Goal: Task Accomplishment & Management: Manage account settings

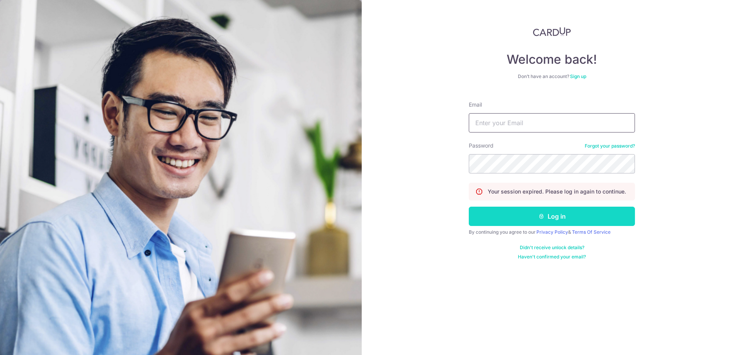
type input "[EMAIL_ADDRESS][DOMAIN_NAME]"
click at [563, 220] on button "Log in" at bounding box center [552, 216] width 166 height 19
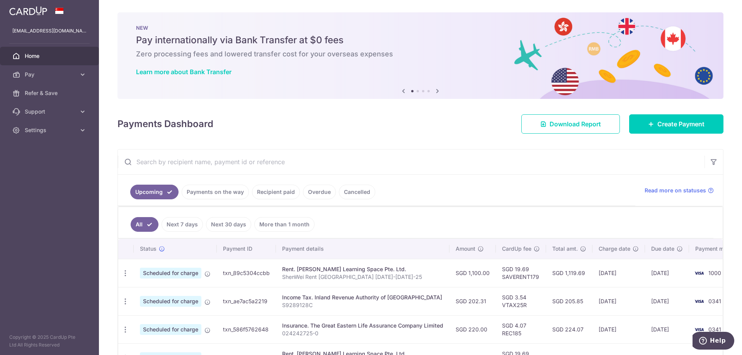
click at [553, 159] on input "text" at bounding box center [411, 162] width 587 height 25
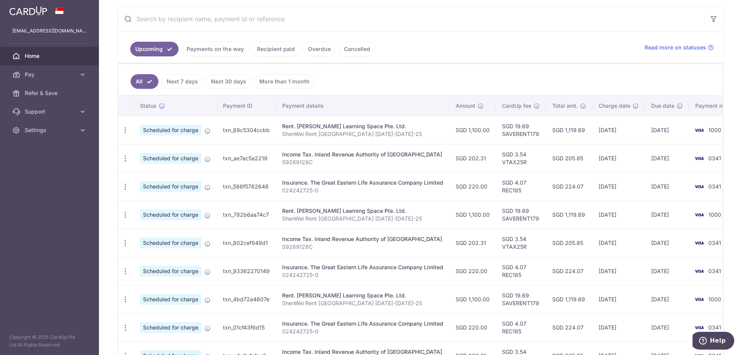
scroll to position [155, 0]
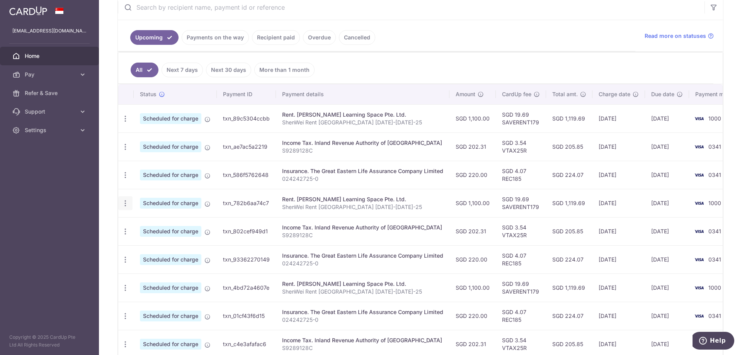
click at [125, 202] on icon "button" at bounding box center [125, 204] width 8 height 8
click at [152, 225] on span "Update payment" at bounding box center [166, 224] width 53 height 9
radio input "true"
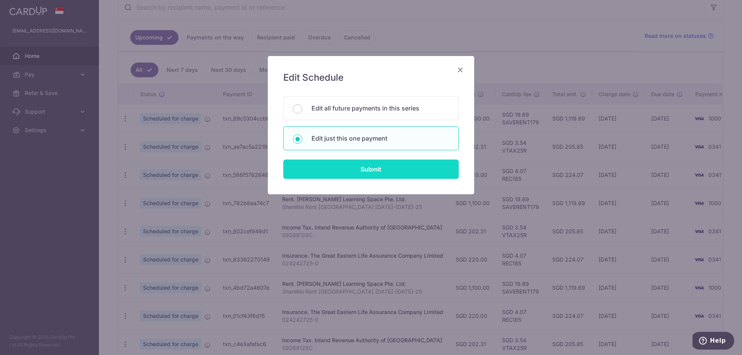
click at [365, 170] on input "Submit" at bounding box center [371, 169] width 176 height 19
radio input "true"
type input "1,100.00"
type input "[DATE]"
type input "ShenWei Rent [GEOGRAPHIC_DATA] [DATE]-[DATE]-25"
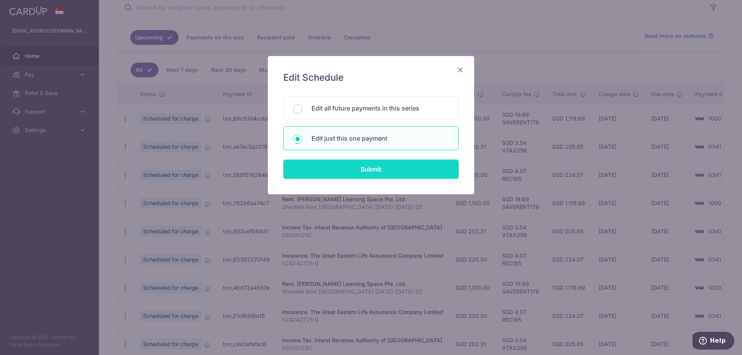
type input "SAVERENT179"
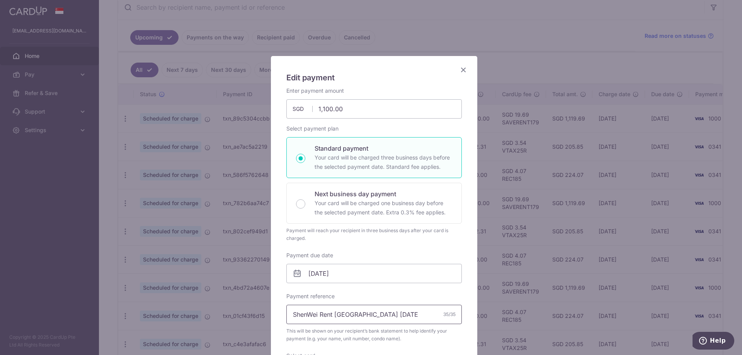
click at [386, 318] on input "ShenWei Rent [GEOGRAPHIC_DATA] [DATE]-[DATE]-25" at bounding box center [375, 314] width 176 height 19
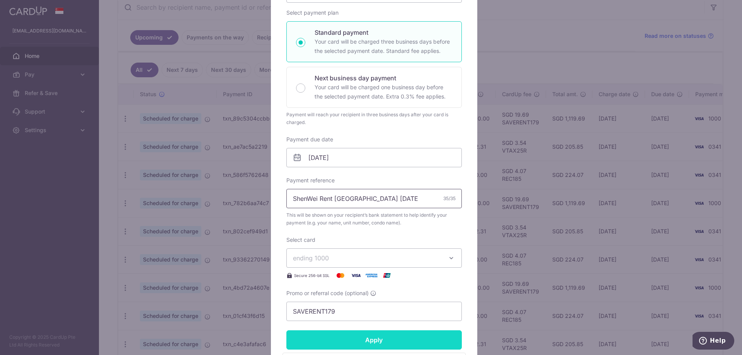
type input "ShenWei Rent [GEOGRAPHIC_DATA] [DATE]-[DATE]-25"
click at [398, 340] on input "Apply" at bounding box center [375, 340] width 176 height 19
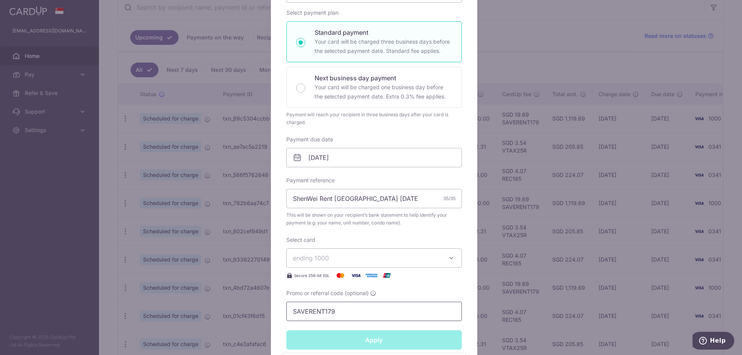
type input "Successfully Applied"
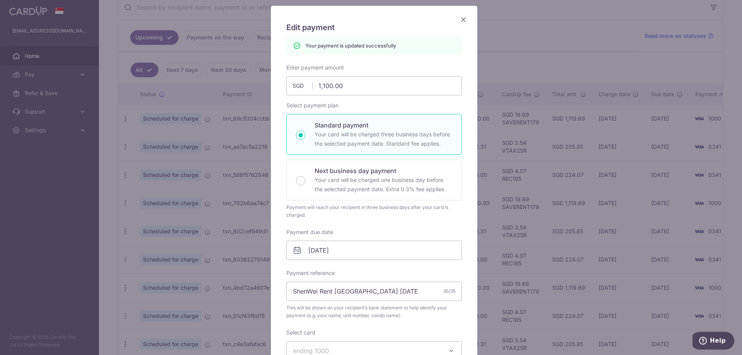
scroll to position [0, 0]
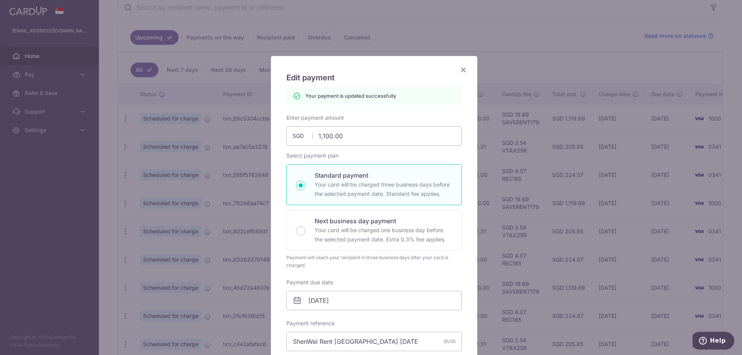
click at [459, 69] on icon "Close" at bounding box center [463, 70] width 9 height 10
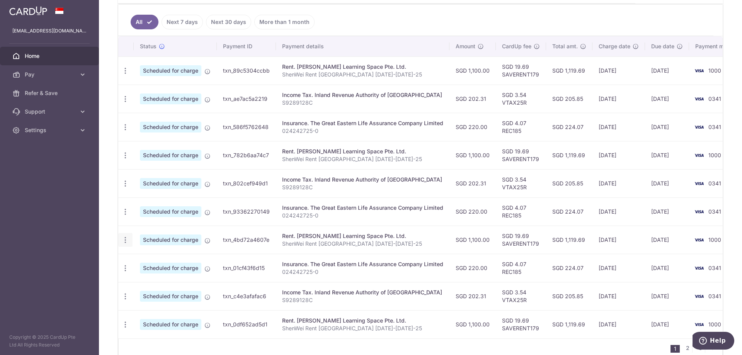
click at [127, 241] on icon "button" at bounding box center [125, 240] width 8 height 8
click at [165, 262] on span "Update payment" at bounding box center [166, 261] width 53 height 9
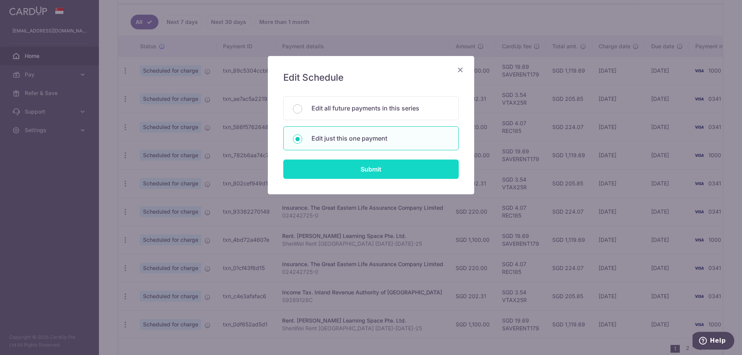
click at [344, 171] on input "Submit" at bounding box center [371, 169] width 176 height 19
radio input "true"
type input "1,100.00"
type input "[DATE]"
type input "ShenWei Rent [GEOGRAPHIC_DATA] [DATE]-[DATE]-25"
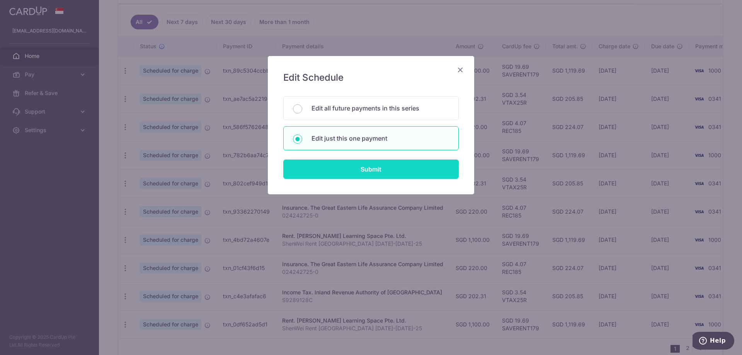
type input "SAVERENT179"
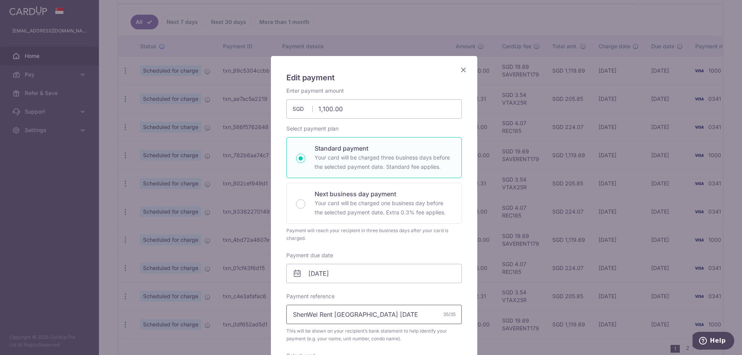
click at [390, 314] on input "ShenWei Rent [GEOGRAPHIC_DATA] [DATE]-[DATE]-25" at bounding box center [375, 314] width 176 height 19
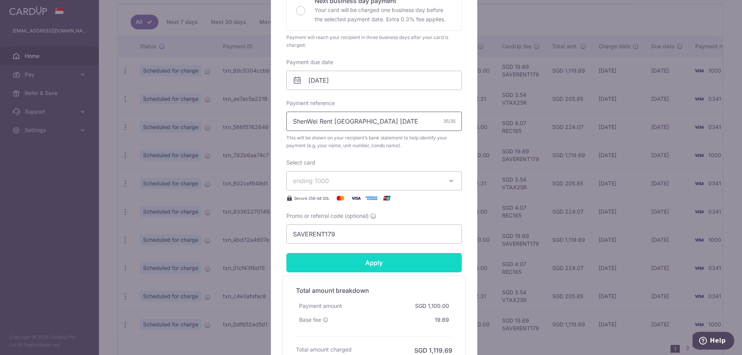
type input "ShenWei Rent [GEOGRAPHIC_DATA] [DATE]-[DATE]-25"
click at [368, 264] on input "Apply" at bounding box center [375, 262] width 176 height 19
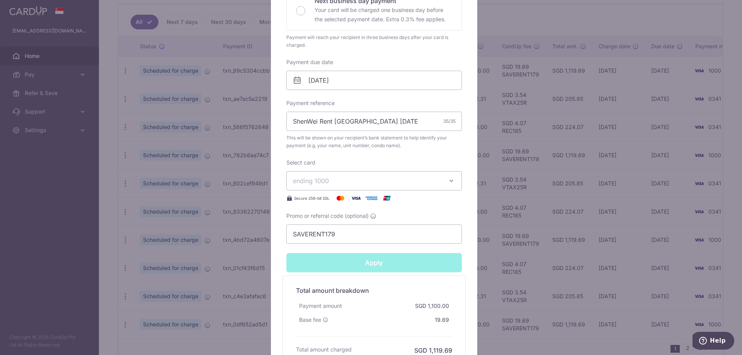
type input "Successfully Applied"
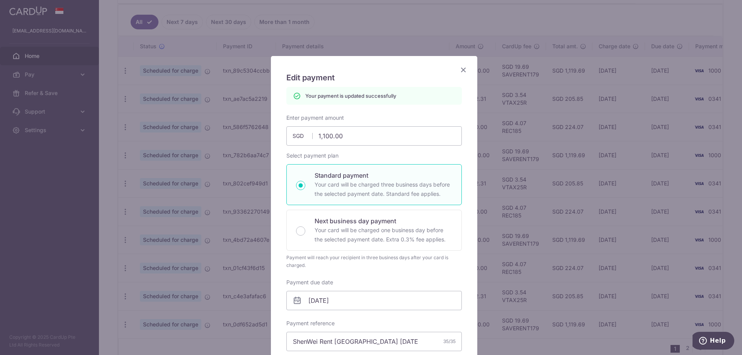
click at [459, 68] on icon "Close" at bounding box center [463, 70] width 9 height 10
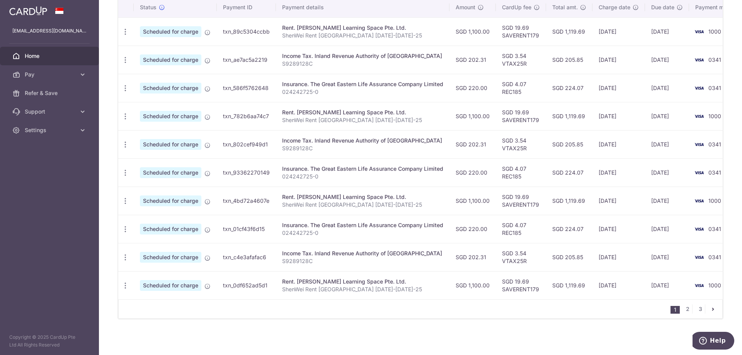
scroll to position [246, 0]
click at [126, 282] on icon "button" at bounding box center [125, 285] width 8 height 8
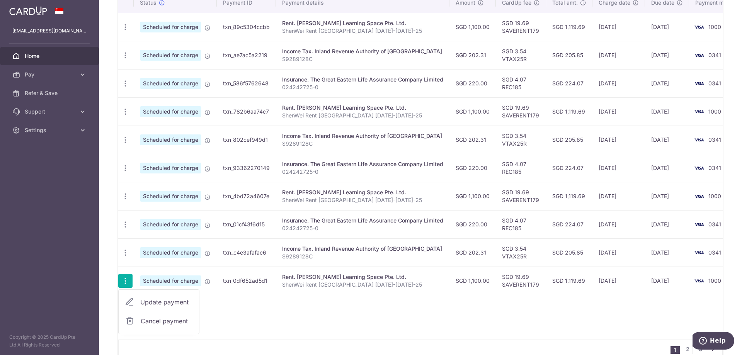
click at [161, 303] on span "Update payment" at bounding box center [166, 302] width 53 height 9
radio input "true"
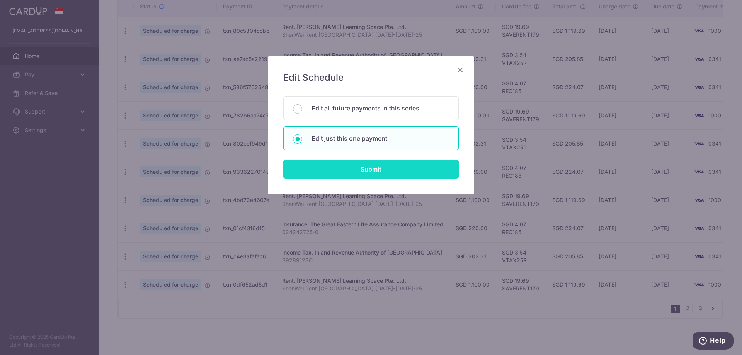
click at [354, 174] on input "Submit" at bounding box center [371, 169] width 176 height 19
radio input "true"
type input "1,100.00"
type input "[DATE]"
type input "ShenWei Rent [GEOGRAPHIC_DATA] [DATE]-[DATE]-25"
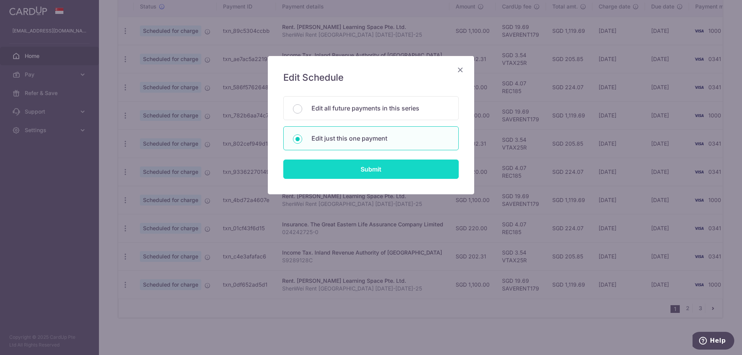
type input "SAVERENT179"
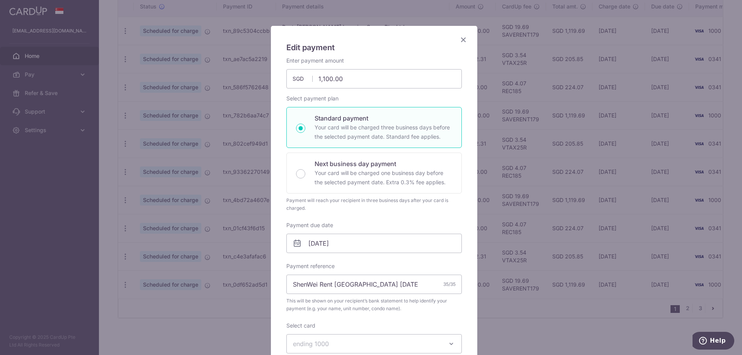
scroll to position [77, 0]
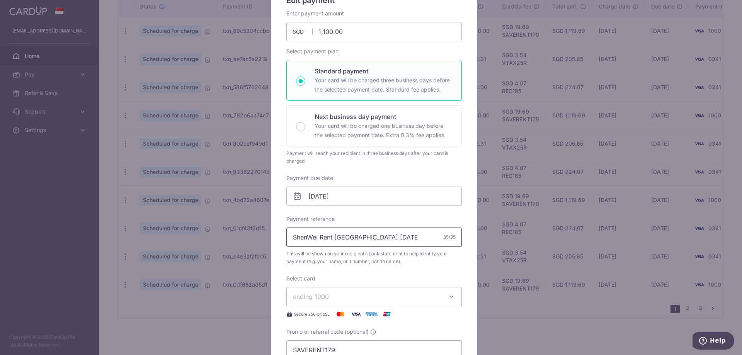
drag, startPoint x: 384, startPoint y: 240, endPoint x: 415, endPoint y: 232, distance: 32.3
click at [420, 238] on input "ShenWei Rent [GEOGRAPHIC_DATA] [DATE]-[DATE]-25" at bounding box center [375, 237] width 176 height 19
drag, startPoint x: 384, startPoint y: 240, endPoint x: 439, endPoint y: 239, distance: 55.7
click at [438, 239] on input "ShenWei Rent [GEOGRAPHIC_DATA] [DATE]-[DATE]-26" at bounding box center [375, 237] width 176 height 19
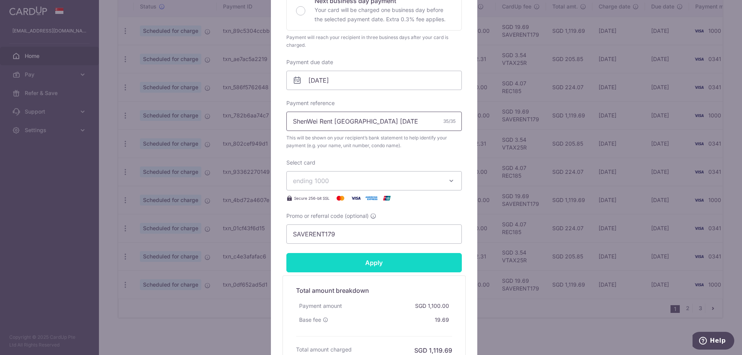
type input "ShenWei Rent [GEOGRAPHIC_DATA] [DATE]-[DATE]-26"
click at [393, 262] on input "Apply" at bounding box center [375, 262] width 176 height 19
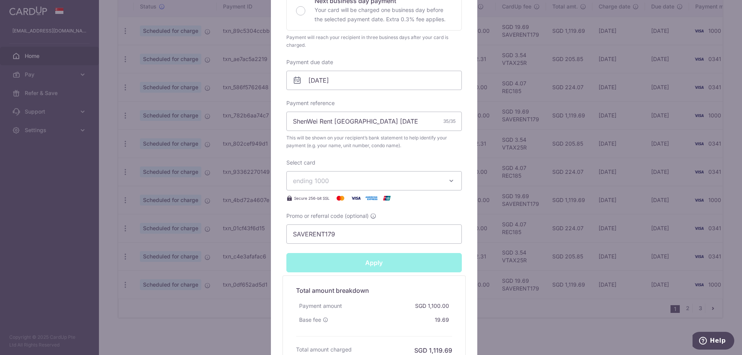
type input "Successfully Applied"
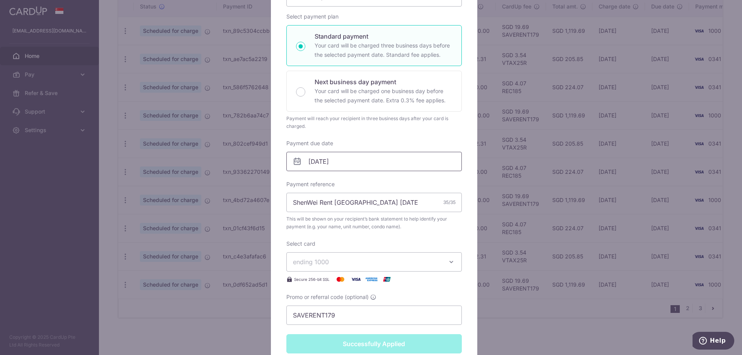
scroll to position [67, 0]
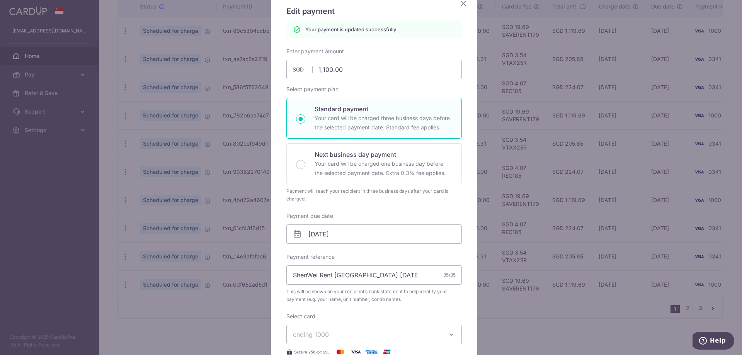
click at [459, 7] on icon "Close" at bounding box center [463, 3] width 9 height 10
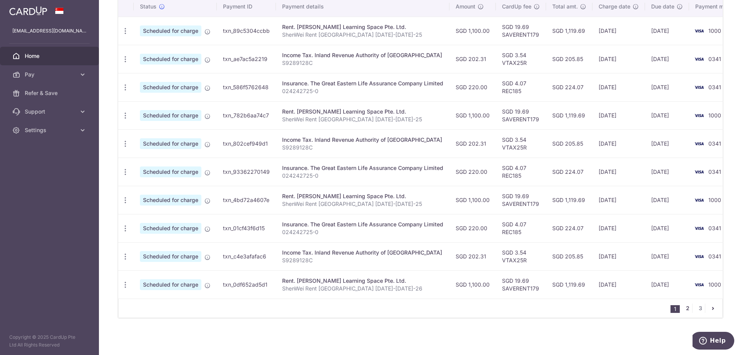
click at [687, 309] on link "2" at bounding box center [687, 308] width 9 height 9
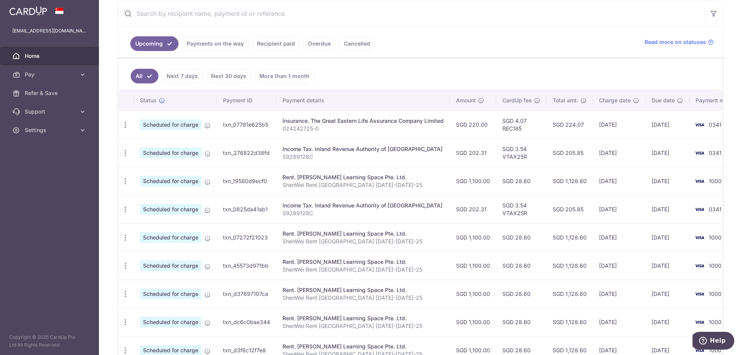
scroll to position [193, 0]
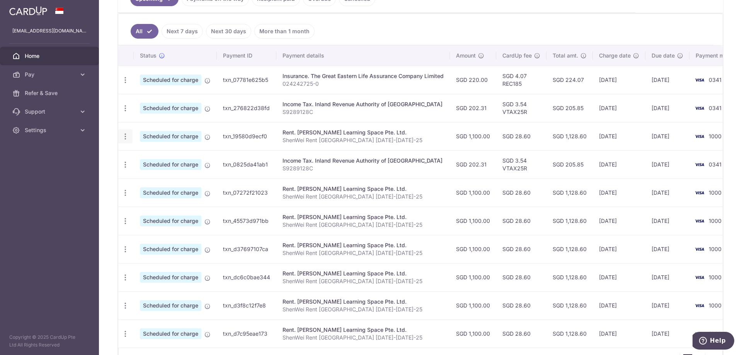
click at [127, 136] on icon "button" at bounding box center [125, 137] width 8 height 8
click at [158, 159] on span "Update payment" at bounding box center [166, 157] width 53 height 9
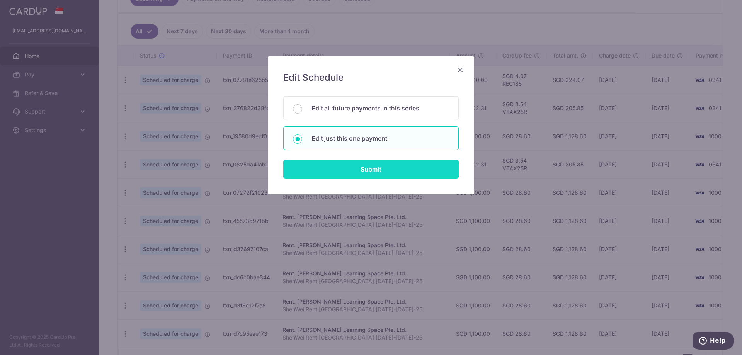
click at [367, 168] on input "Submit" at bounding box center [371, 169] width 176 height 19
radio input "true"
type input "1,100.00"
type input "[DATE]"
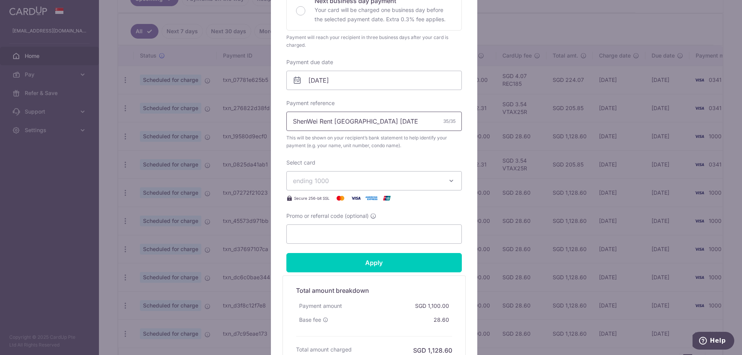
drag, startPoint x: 384, startPoint y: 122, endPoint x: 425, endPoint y: 122, distance: 40.6
click at [425, 122] on input "ShenWei Rent [GEOGRAPHIC_DATA] [DATE]-[DATE]-25" at bounding box center [375, 121] width 176 height 19
paste input "Jan-26"
drag, startPoint x: 392, startPoint y: 123, endPoint x: 383, endPoint y: 123, distance: 9.3
click at [383, 123] on input "ShenWei Rent [GEOGRAPHIC_DATA] [DATE]-[DATE]-26" at bounding box center [375, 121] width 176 height 19
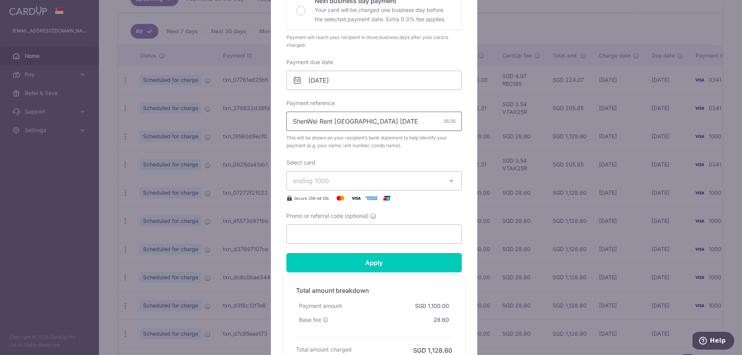
drag, startPoint x: 403, startPoint y: 123, endPoint x: 383, endPoint y: 123, distance: 20.1
click at [383, 123] on input "ShenWei Rent [GEOGRAPHIC_DATA] [DATE]-[DATE]-26" at bounding box center [375, 121] width 176 height 19
type input "ShenWei Rent [GEOGRAPHIC_DATA] [DATE]-[DATE]-26"
click at [393, 264] on input "Apply" at bounding box center [375, 262] width 176 height 19
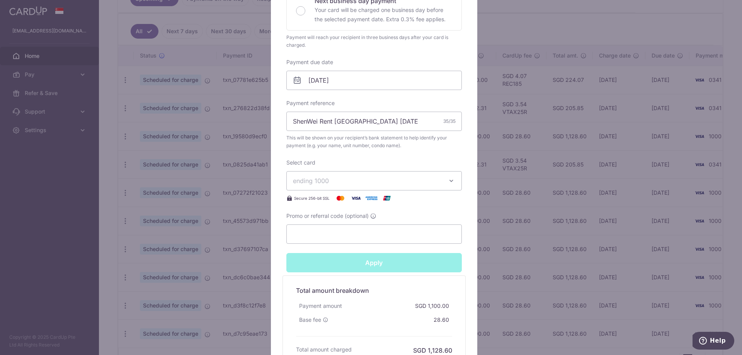
type input "Successfully Applied"
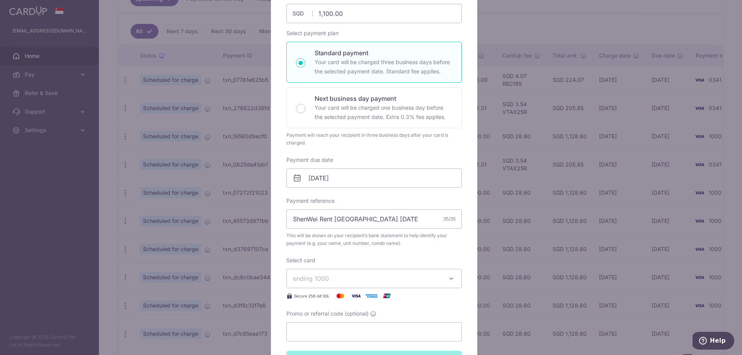
scroll to position [66, 0]
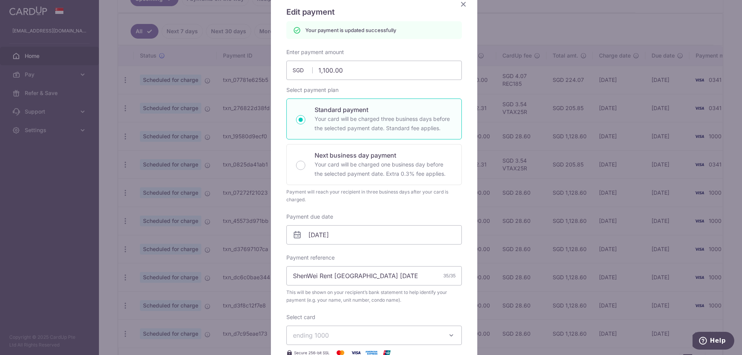
click at [462, 7] on icon "Close" at bounding box center [463, 4] width 9 height 10
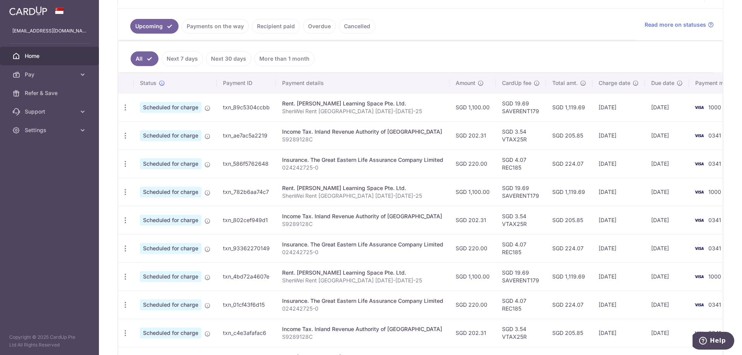
scroll to position [246, 0]
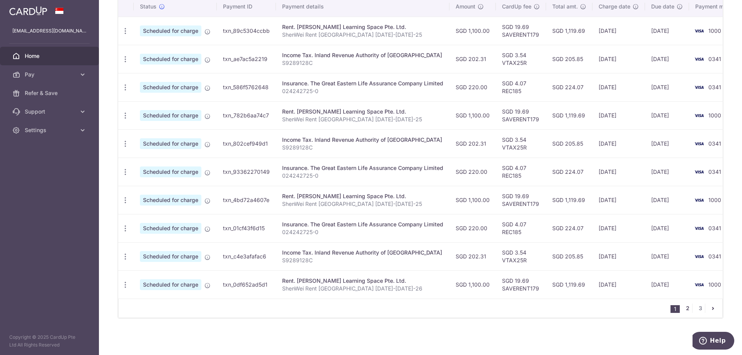
click at [685, 310] on link "2" at bounding box center [687, 308] width 9 height 9
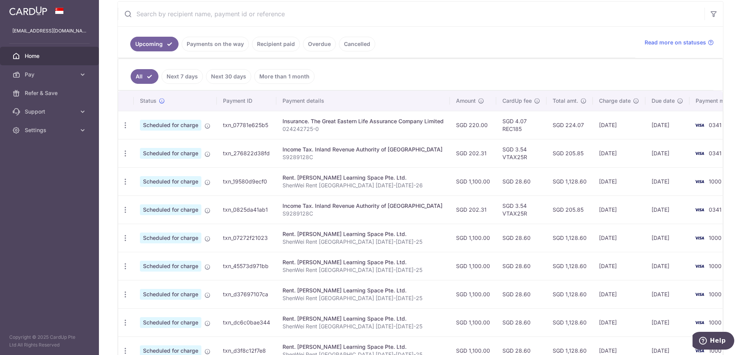
scroll to position [193, 0]
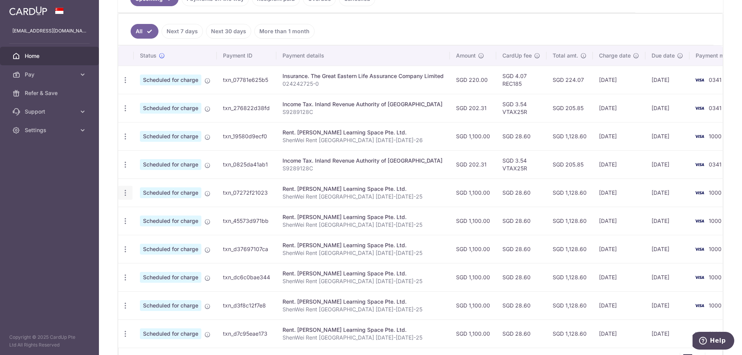
click at [126, 193] on icon "button" at bounding box center [125, 193] width 8 height 8
click at [164, 212] on span "Update payment" at bounding box center [166, 214] width 53 height 9
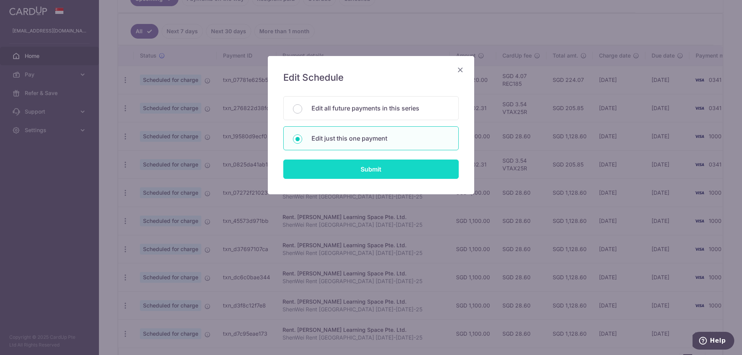
click at [375, 176] on input "Submit" at bounding box center [371, 169] width 176 height 19
radio input "true"
type input "1,100.00"
type input "[DATE]"
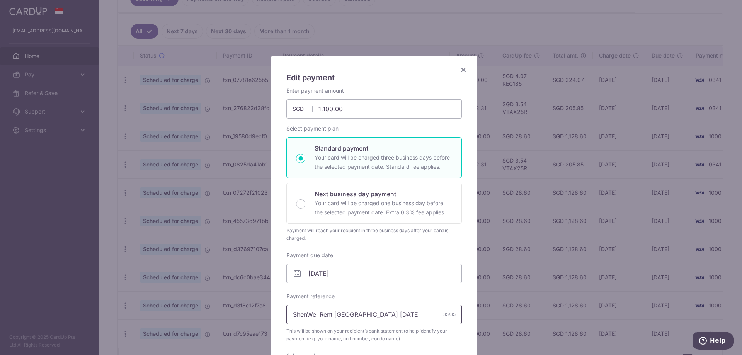
drag, startPoint x: 383, startPoint y: 314, endPoint x: 425, endPoint y: 314, distance: 41.8
click at [425, 314] on input "ShenWei Rent [GEOGRAPHIC_DATA] [DATE]-[DATE]-25" at bounding box center [375, 314] width 176 height 19
paste input "Feb-26"
click at [395, 315] on input "ShenWei Rent [GEOGRAPHIC_DATA] [DATE]-[DATE]-26" at bounding box center [375, 314] width 176 height 19
type input "ShenWei Rent [GEOGRAPHIC_DATA] [DATE]-[DATE]-26"
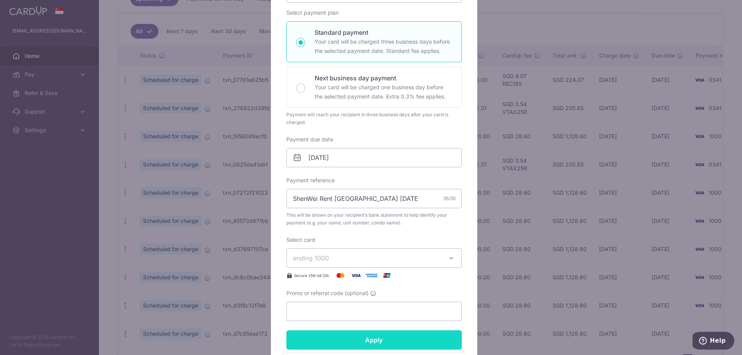
click at [379, 339] on input "Apply" at bounding box center [375, 340] width 176 height 19
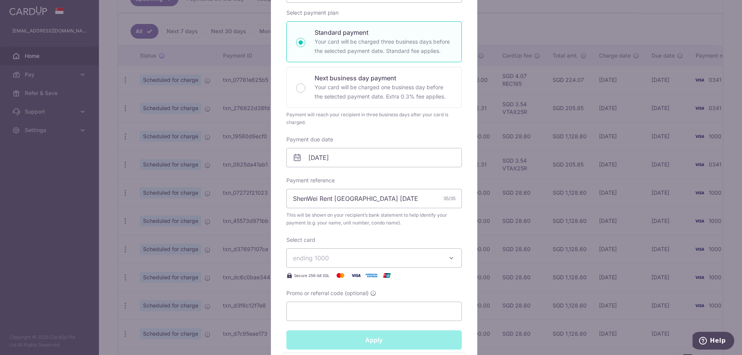
type input "Successfully Applied"
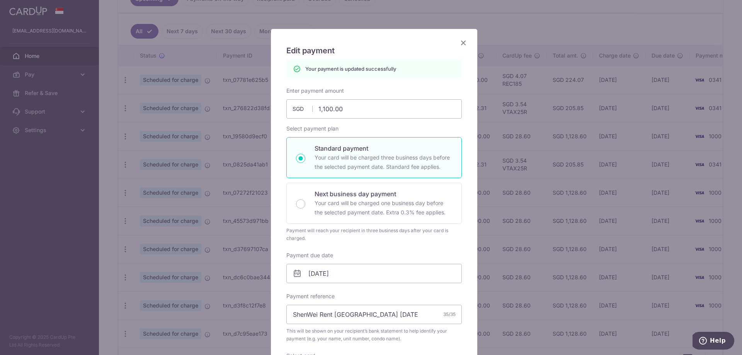
click at [462, 43] on icon "Close" at bounding box center [463, 43] width 9 height 10
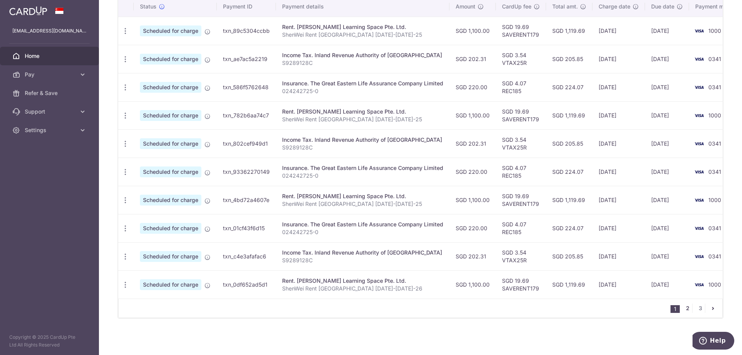
click at [685, 305] on link "2" at bounding box center [687, 308] width 9 height 9
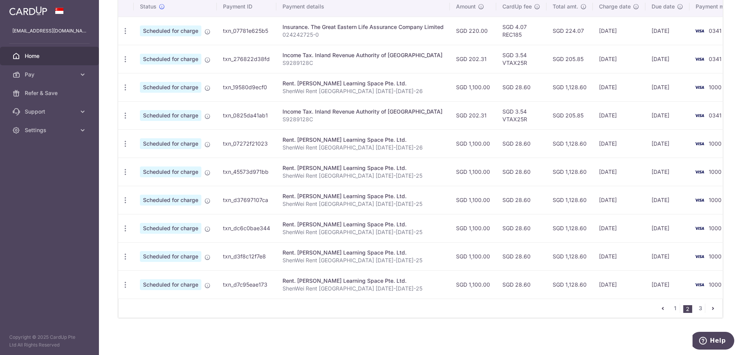
scroll to position [208, 0]
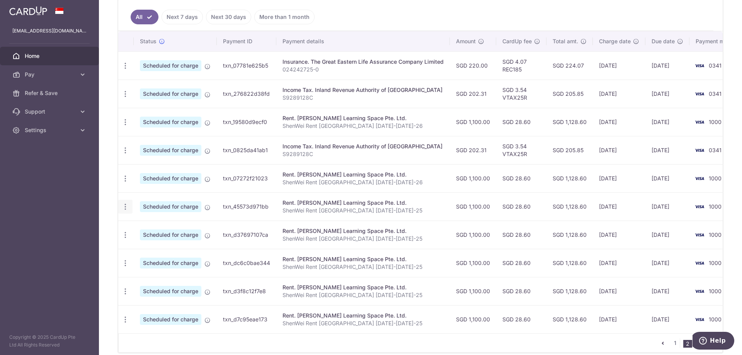
click at [125, 206] on icon "button" at bounding box center [125, 207] width 8 height 8
click at [161, 228] on span "Update payment" at bounding box center [166, 227] width 53 height 9
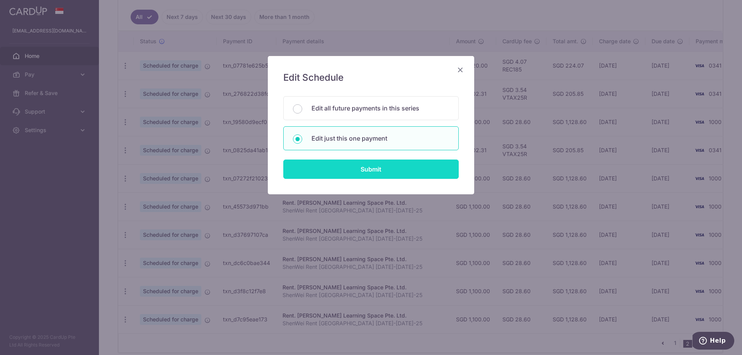
click at [363, 177] on input "Submit" at bounding box center [371, 169] width 176 height 19
radio input "true"
type input "1,100.00"
type input "06/04/2026"
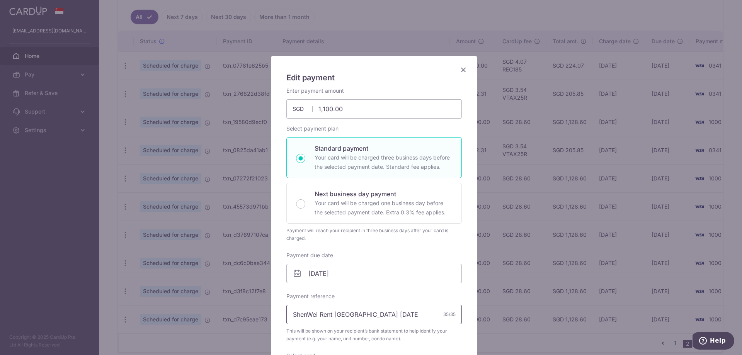
drag, startPoint x: 384, startPoint y: 313, endPoint x: 433, endPoint y: 310, distance: 49.2
click at [433, 310] on input "ShenWei Rent [GEOGRAPHIC_DATA] [DATE]-[DATE]-25" at bounding box center [375, 314] width 176 height 19
paste input "Feb-26"
drag, startPoint x: 388, startPoint y: 315, endPoint x: 404, endPoint y: 311, distance: 17.2
click at [388, 315] on input "ShenWei Rent Northvale 05-05 Feb-26" at bounding box center [375, 314] width 176 height 19
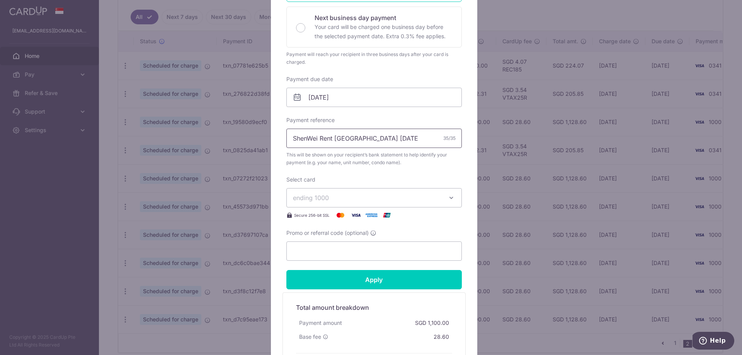
scroll to position [271, 0]
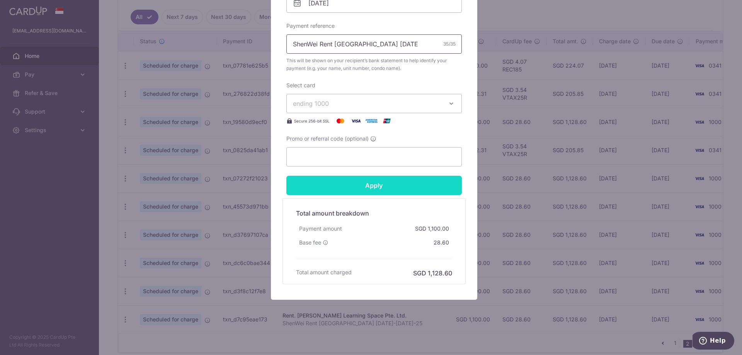
type input "ShenWei Rent Northvale 05-05 Apr-26"
click at [381, 180] on input "Apply" at bounding box center [375, 185] width 176 height 19
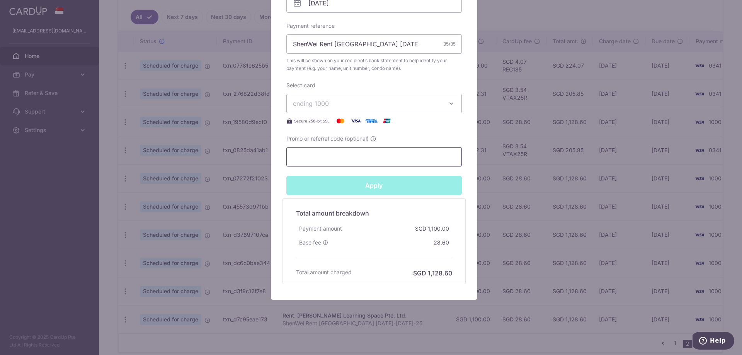
type input "Successfully Applied"
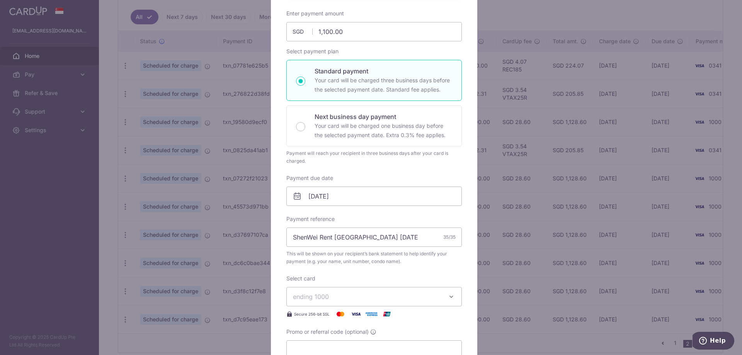
scroll to position [0, 0]
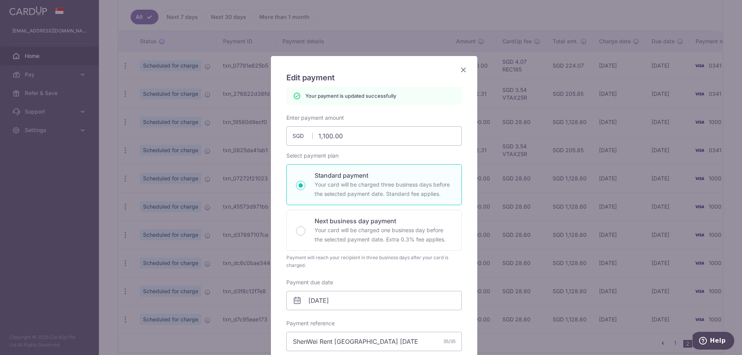
click at [460, 70] on icon "Close" at bounding box center [463, 70] width 9 height 10
